Goal: Task Accomplishment & Management: Use online tool/utility

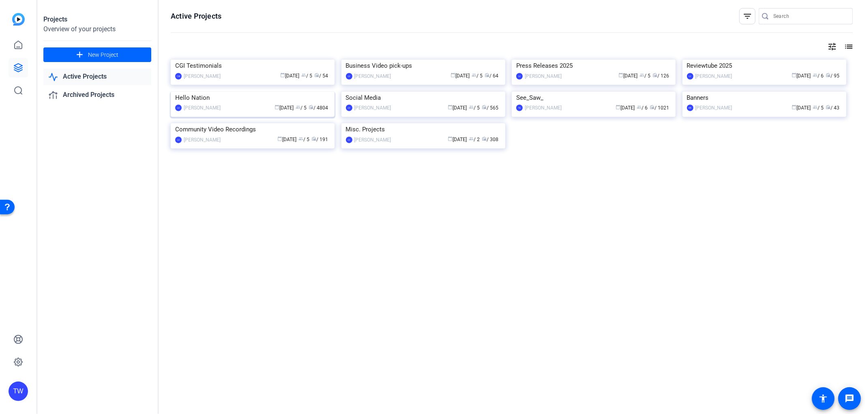
click at [235, 92] on img at bounding box center [253, 92] width 164 height 0
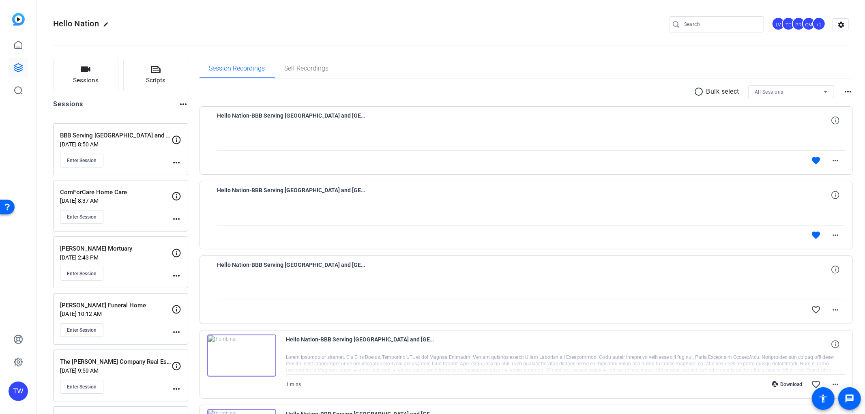
drag, startPoint x: 686, startPoint y: 32, endPoint x: 687, endPoint y: 28, distance: 4.1
click at [686, 31] on mat-form-field at bounding box center [717, 24] width 94 height 16
click at [687, 28] on input "Search" at bounding box center [721, 24] width 73 height 10
type input "hope lo"
click at [97, 76] on div at bounding box center [432, 207] width 865 height 414
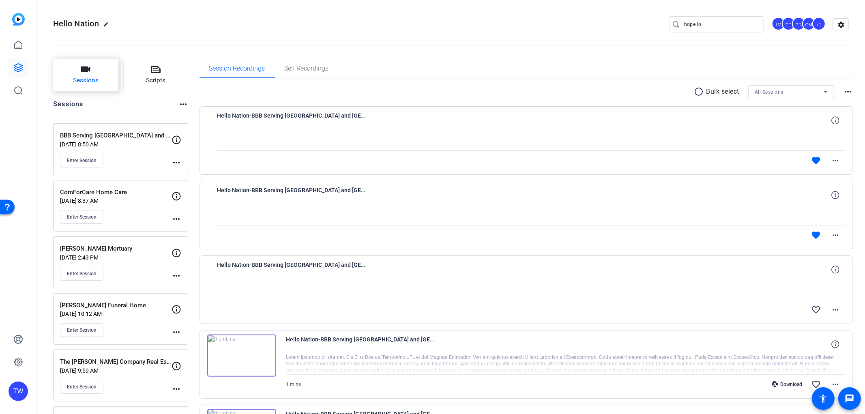
click at [86, 77] on span "Sessions" at bounding box center [86, 80] width 26 height 9
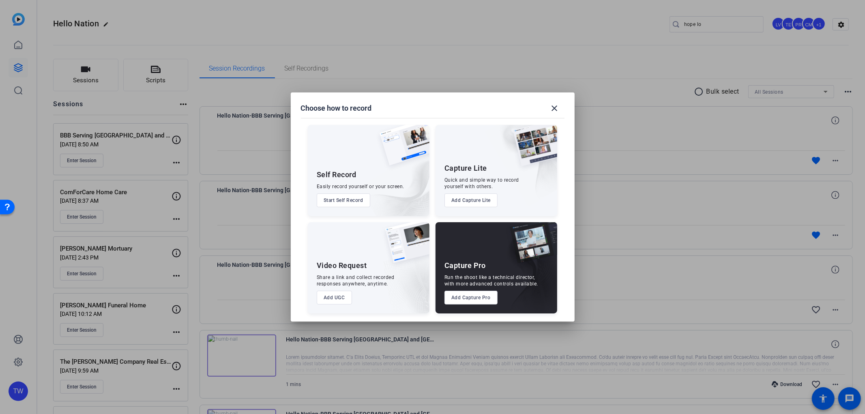
click at [485, 298] on button "Add Capture Pro" at bounding box center [471, 298] width 53 height 14
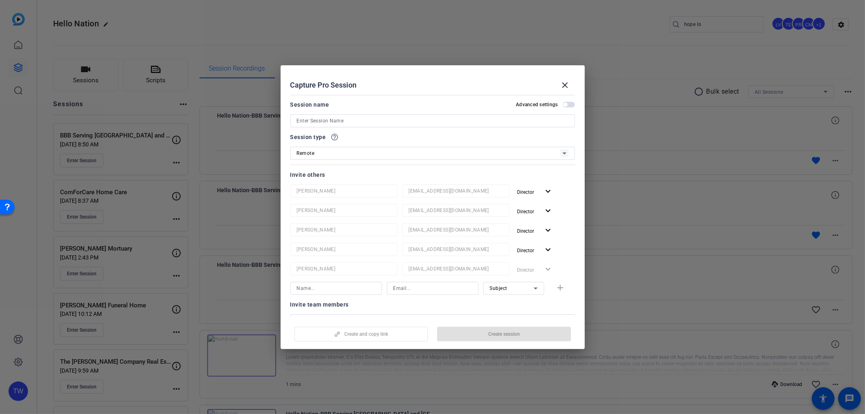
click at [366, 121] on input at bounding box center [433, 121] width 272 height 10
type input "Hope Lock Kennels"
click at [516, 336] on span "Create session" at bounding box center [505, 334] width 32 height 6
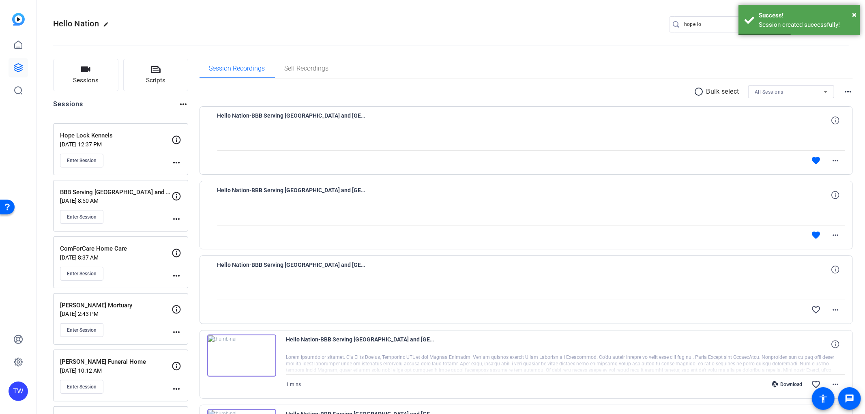
click at [177, 165] on mat-icon "more_horiz" at bounding box center [177, 163] width 10 height 10
click at [195, 174] on span "Edit Session" at bounding box center [196, 175] width 37 height 10
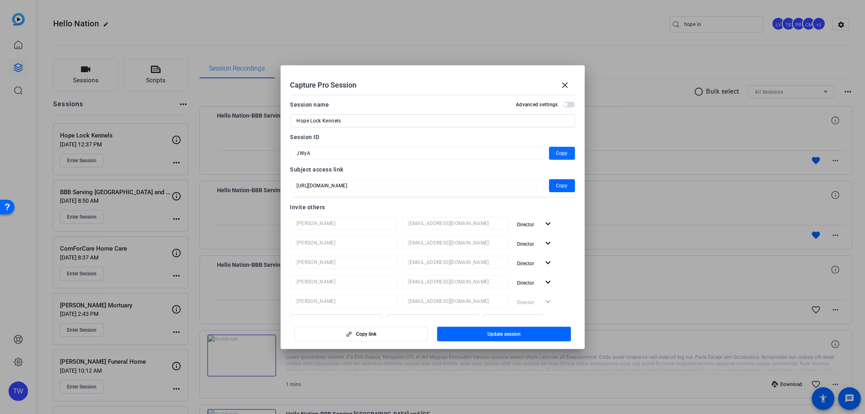
click at [563, 152] on span "Copy" at bounding box center [562, 154] width 11 height 10
